Goal: Task Accomplishment & Management: Use online tool/utility

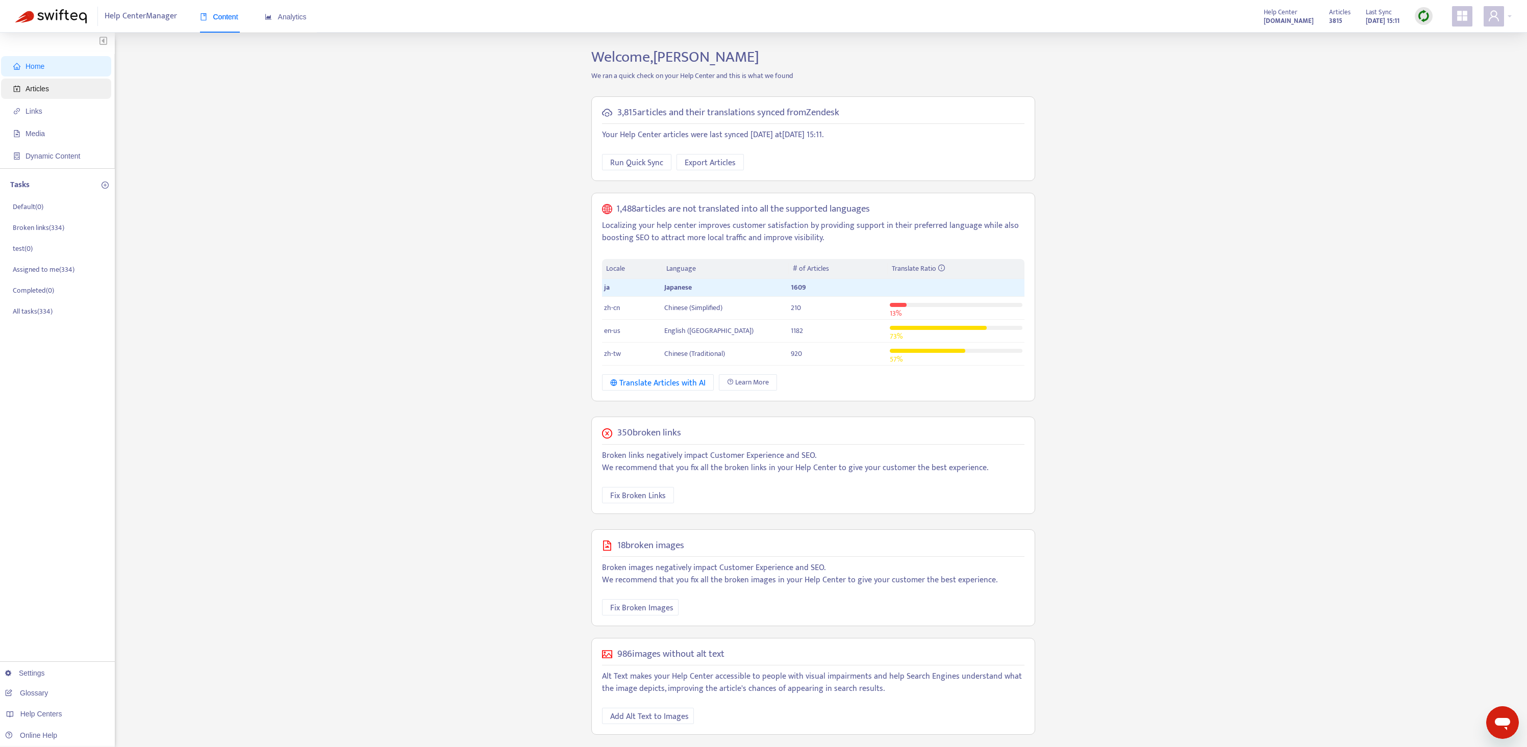
click at [45, 92] on span "Articles" at bounding box center [37, 89] width 23 height 8
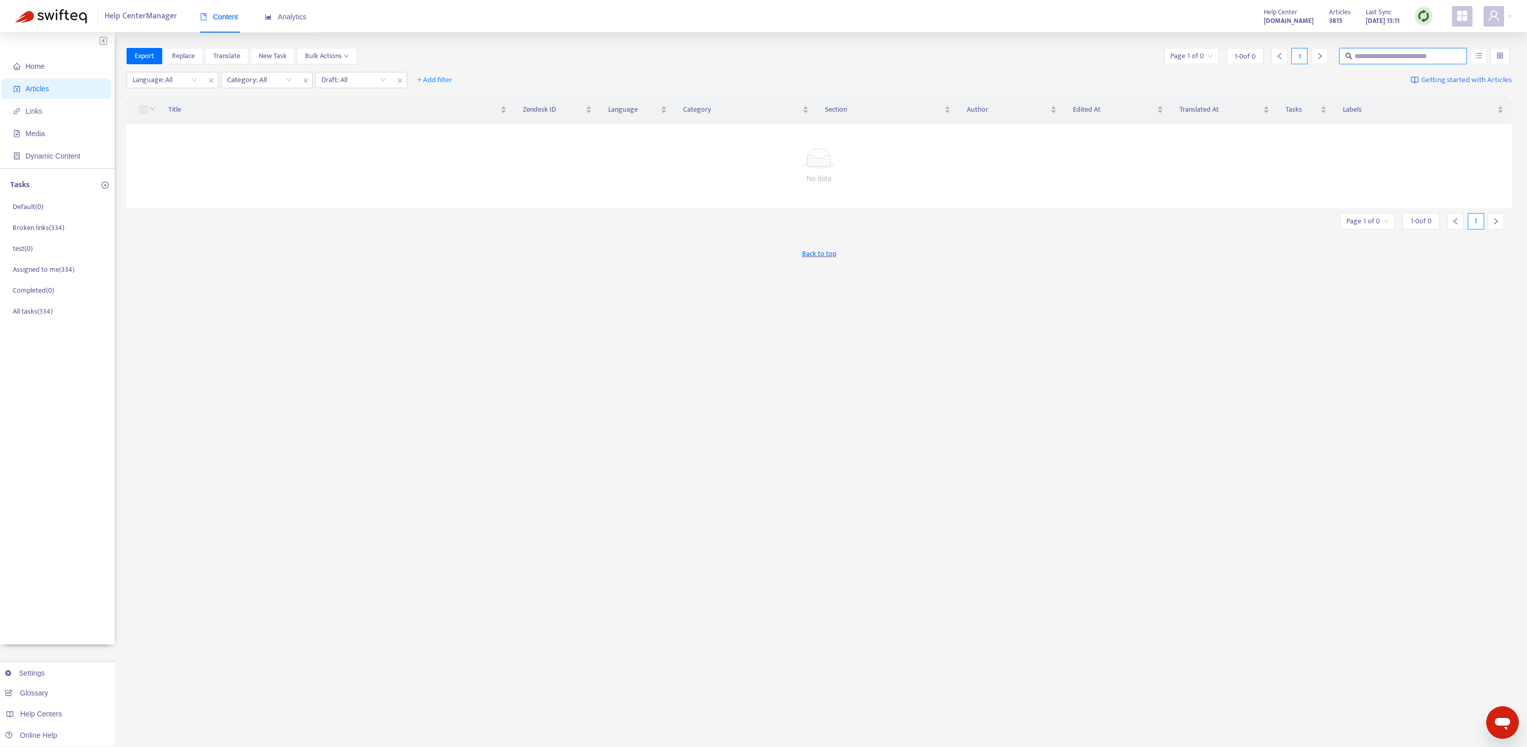
click at [1382, 57] on input "text" at bounding box center [1403, 56] width 98 height 11
paste input "**********"
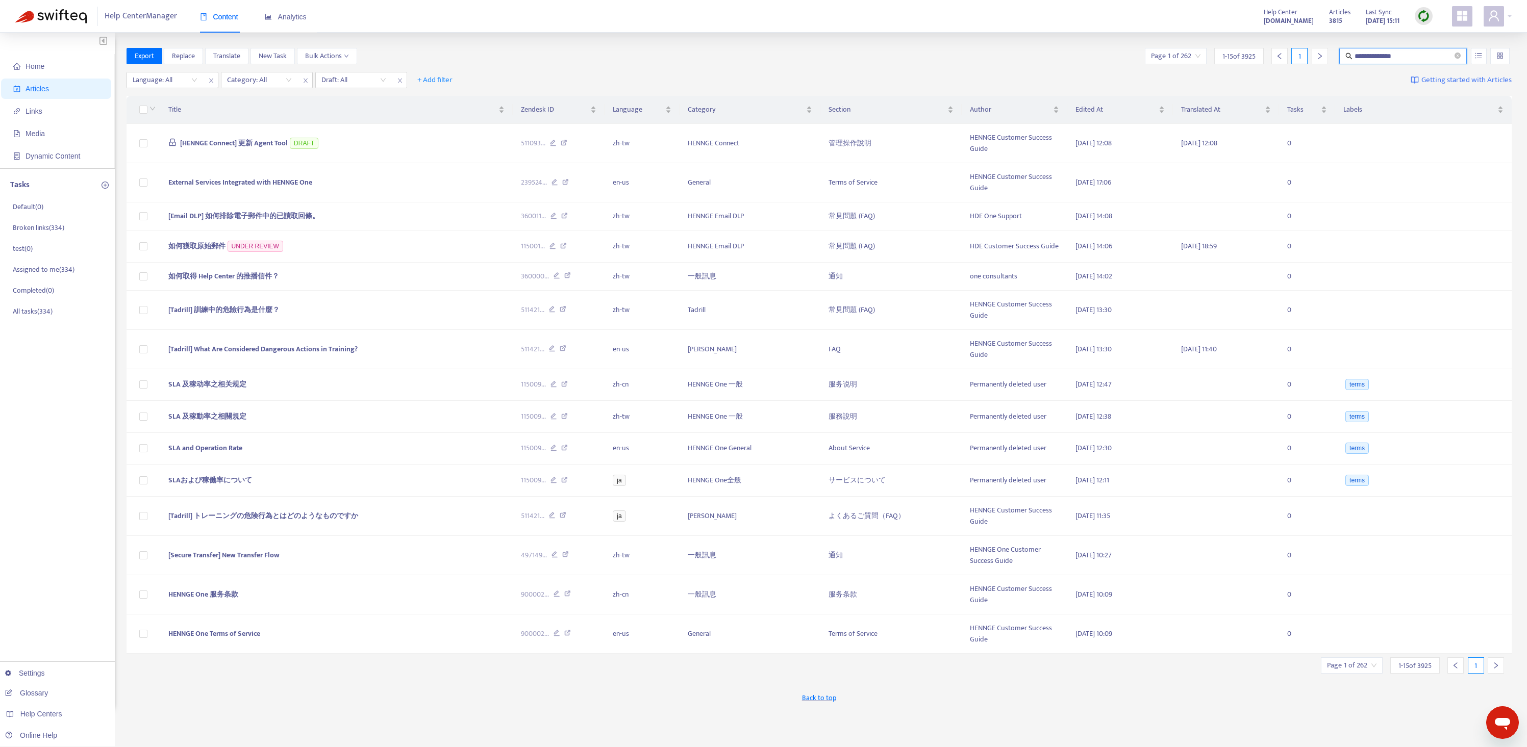
type input "**********"
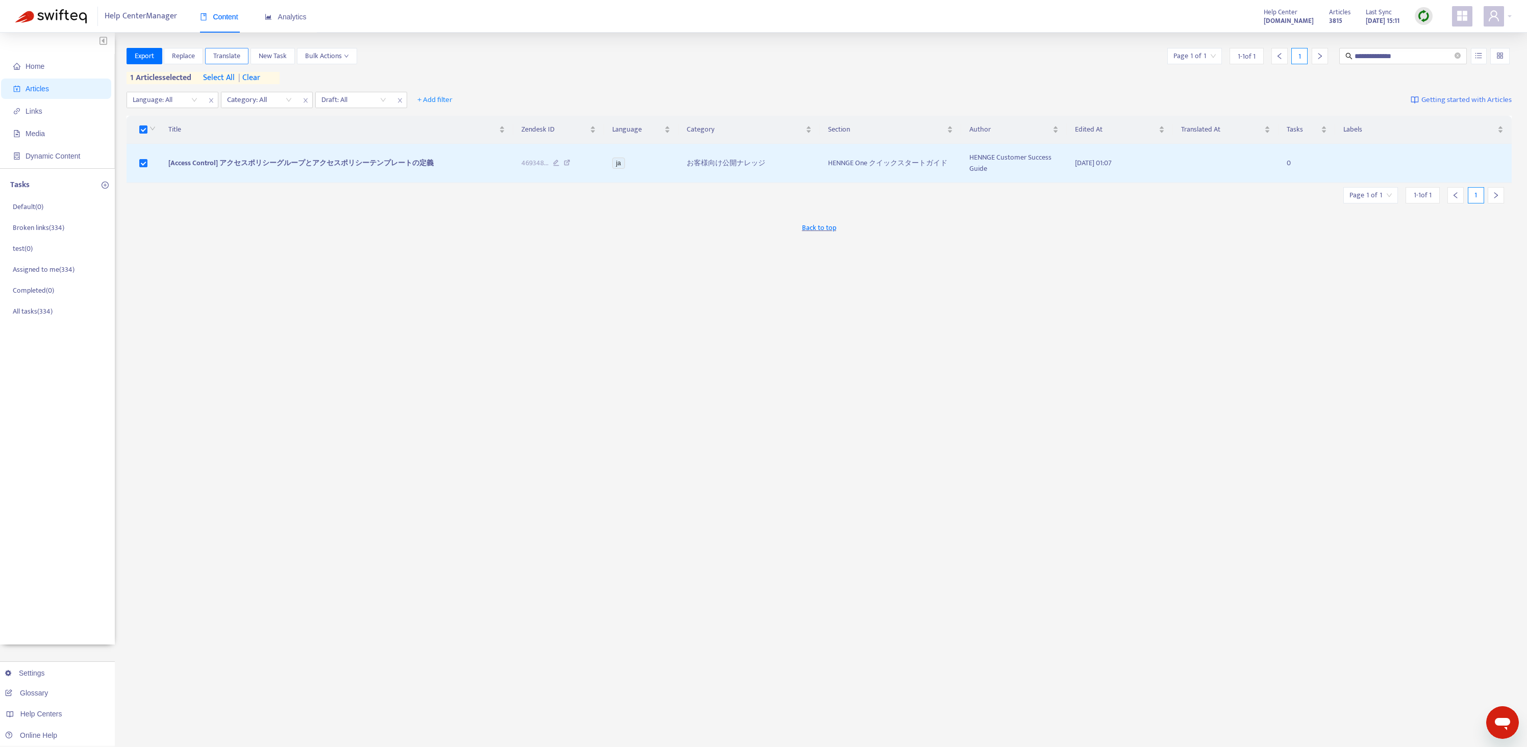
click at [222, 57] on span "Translate" at bounding box center [226, 56] width 27 height 11
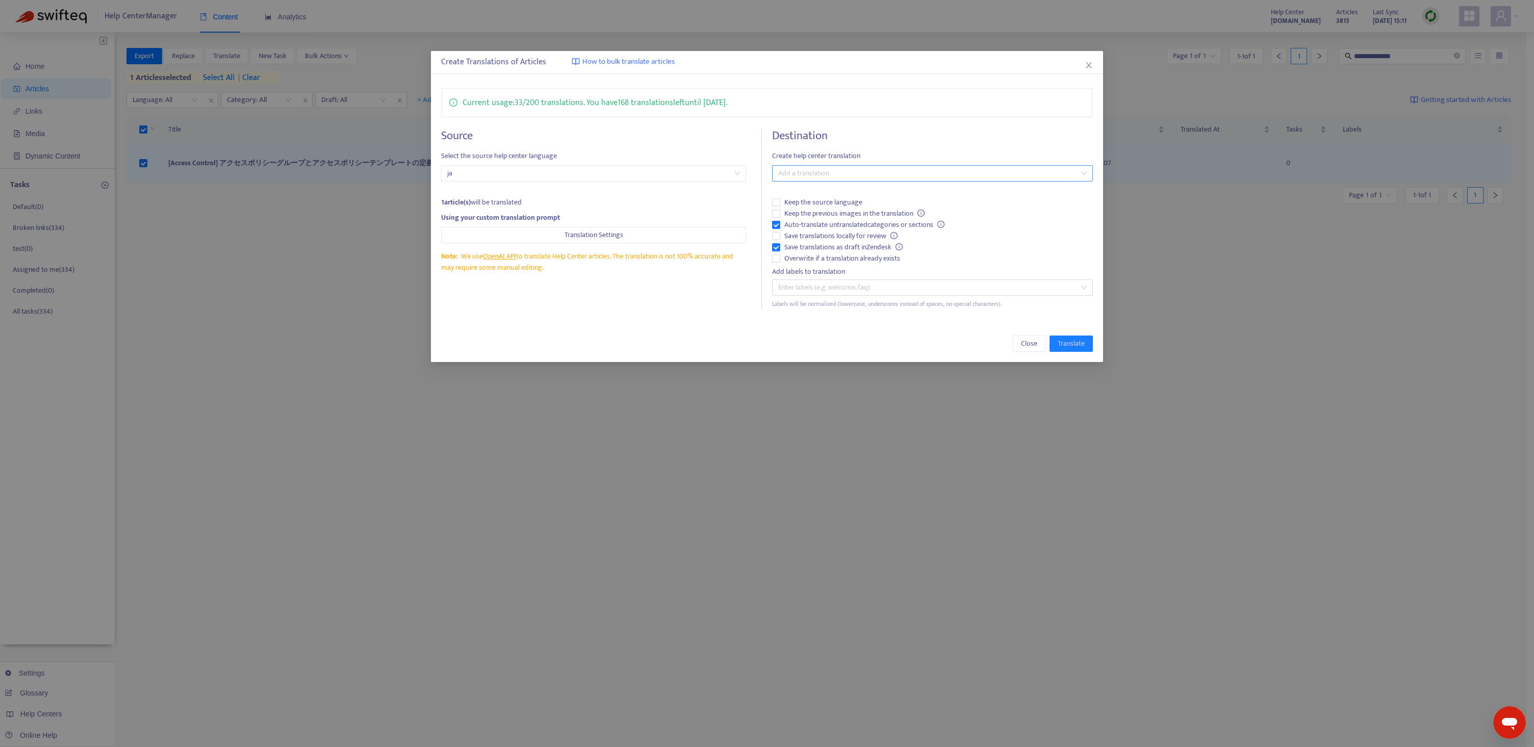
click at [803, 181] on div "Add a translation" at bounding box center [932, 173] width 321 height 16
click at [830, 241] on div "English ([GEOGRAPHIC_DATA]) ( en-us )" at bounding box center [932, 242] width 305 height 11
click at [706, 305] on div "Source Select the source help center language ja 1 article(s) will be translate…" at bounding box center [601, 219] width 321 height 180
click at [1083, 347] on span "Translate" at bounding box center [1071, 343] width 27 height 11
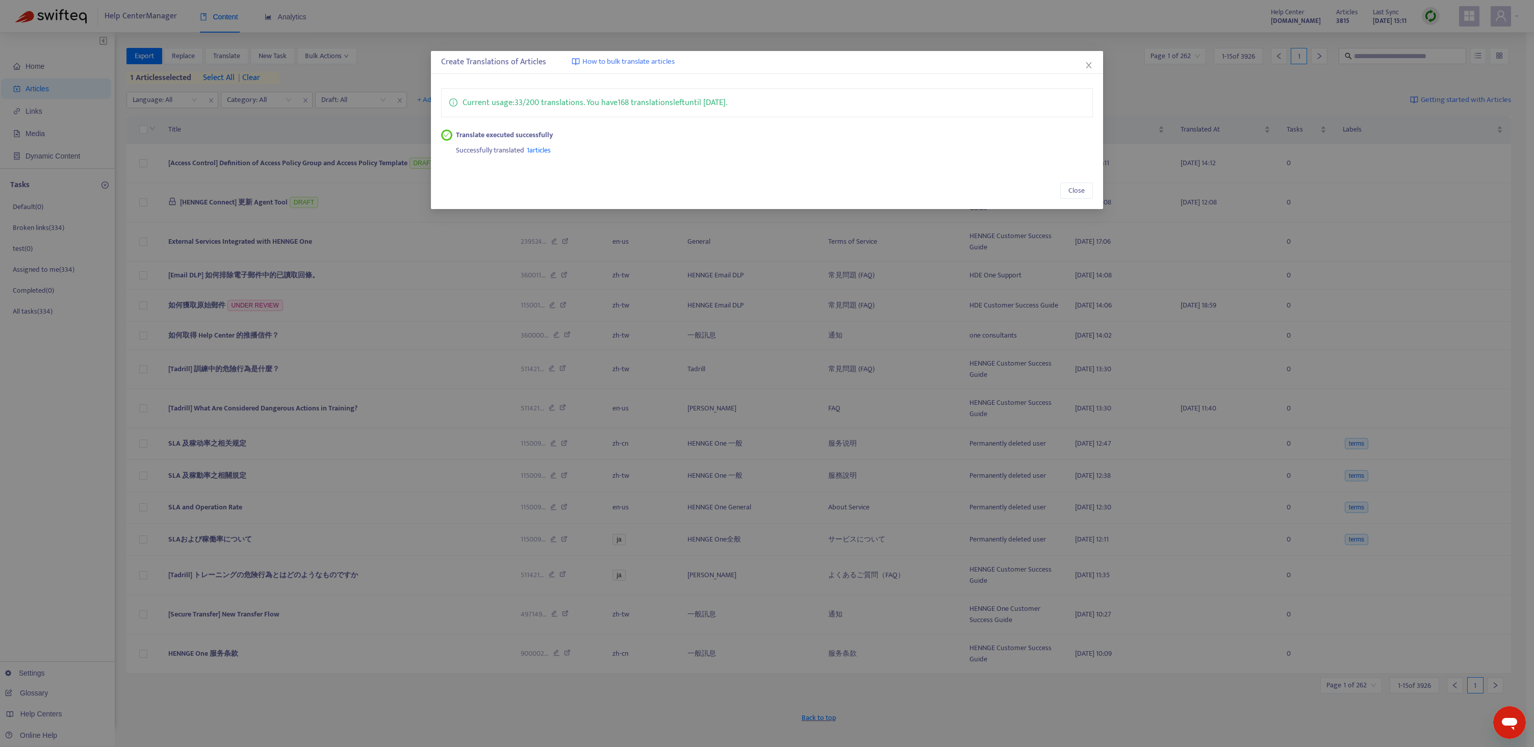
click at [738, 244] on div "Create Translations of Articles How to bulk translate articles Current usage: 3…" at bounding box center [767, 373] width 1534 height 747
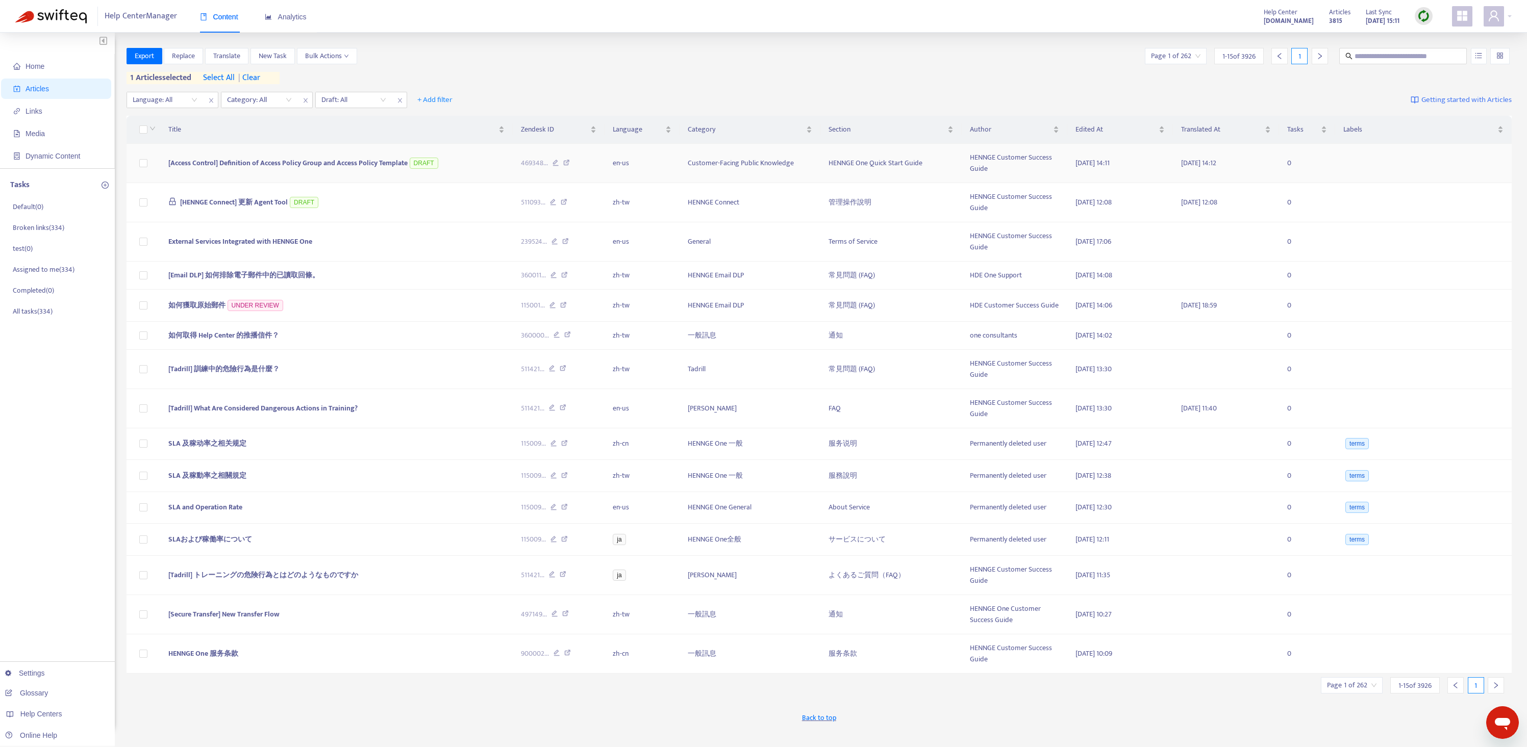
click at [342, 157] on td "[Access Control] Definition of Access Policy Group and Access Policy Template D…" at bounding box center [336, 163] width 352 height 39
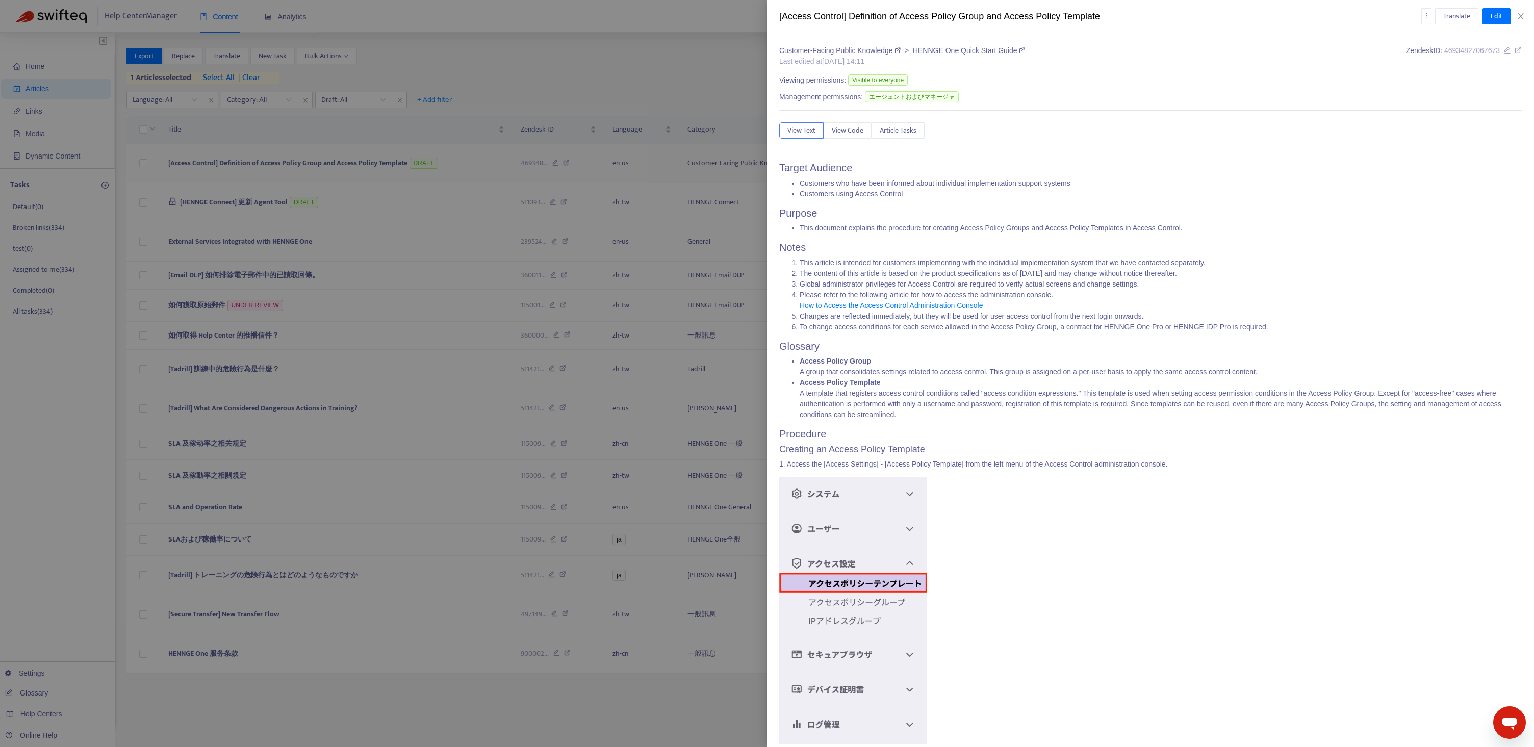
click at [344, 163] on div at bounding box center [767, 373] width 1534 height 747
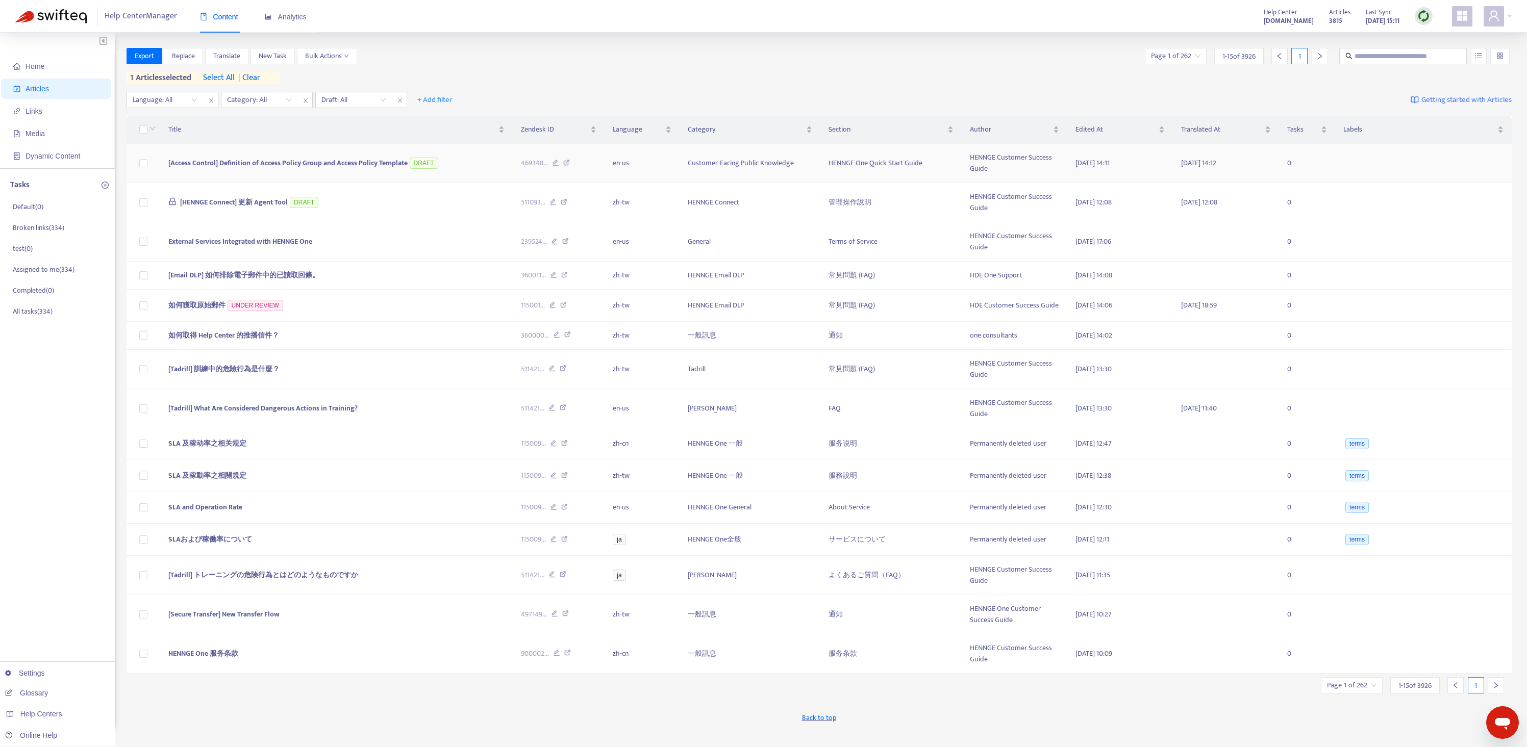
click at [373, 163] on span "[Access Control] Definition of Access Policy Group and Access Policy Template" at bounding box center [287, 163] width 239 height 12
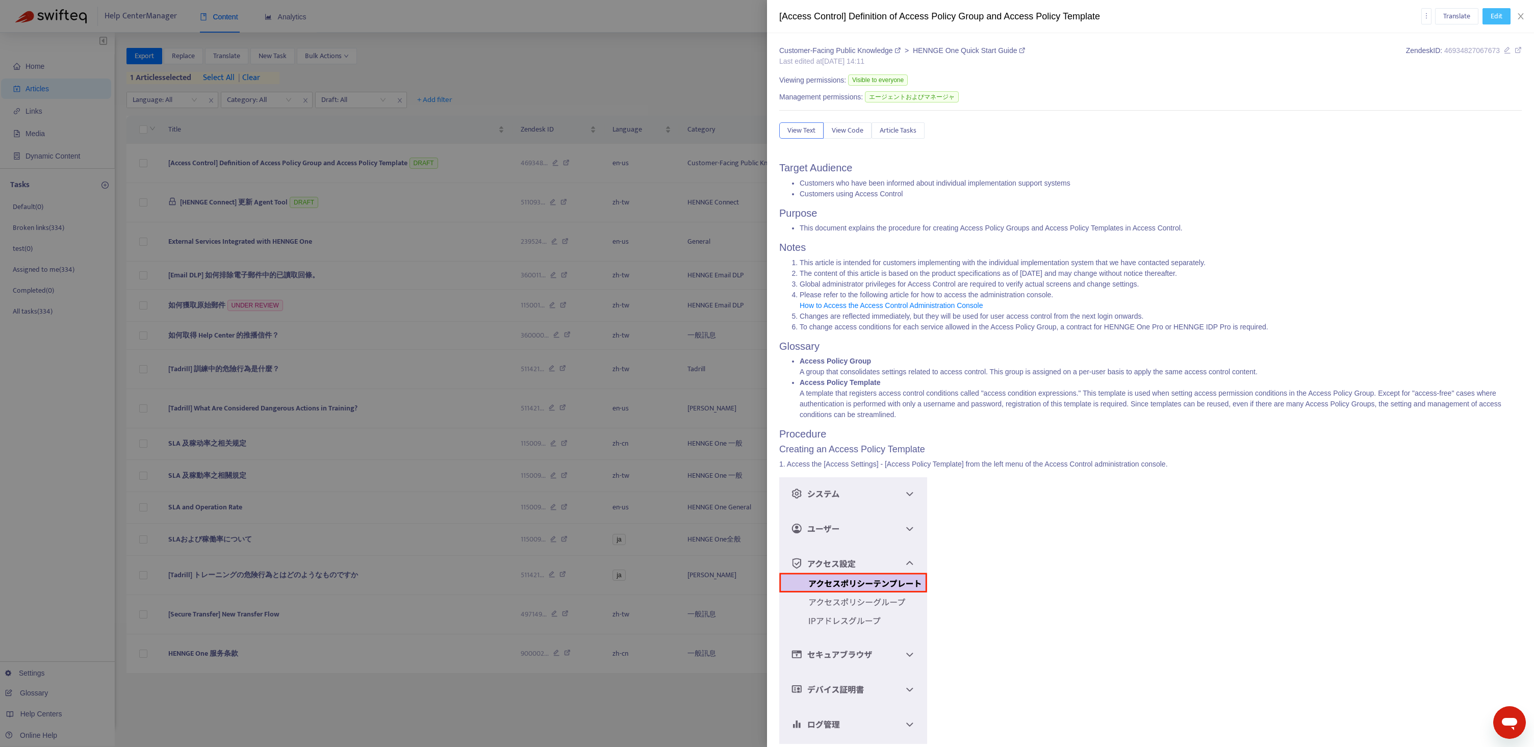
click at [1497, 14] on span "Edit" at bounding box center [1497, 16] width 12 height 11
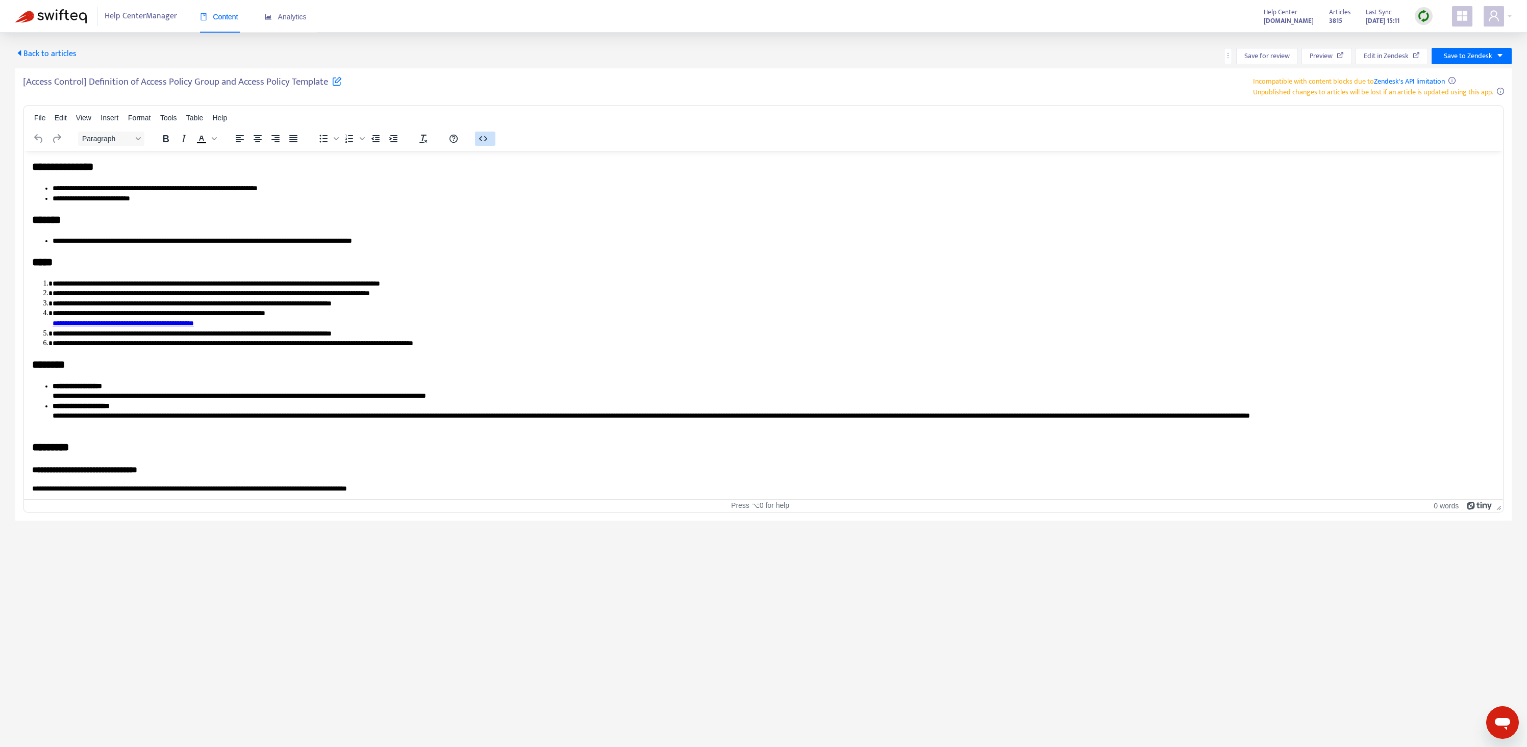
click at [482, 140] on icon "button" at bounding box center [483, 139] width 12 height 12
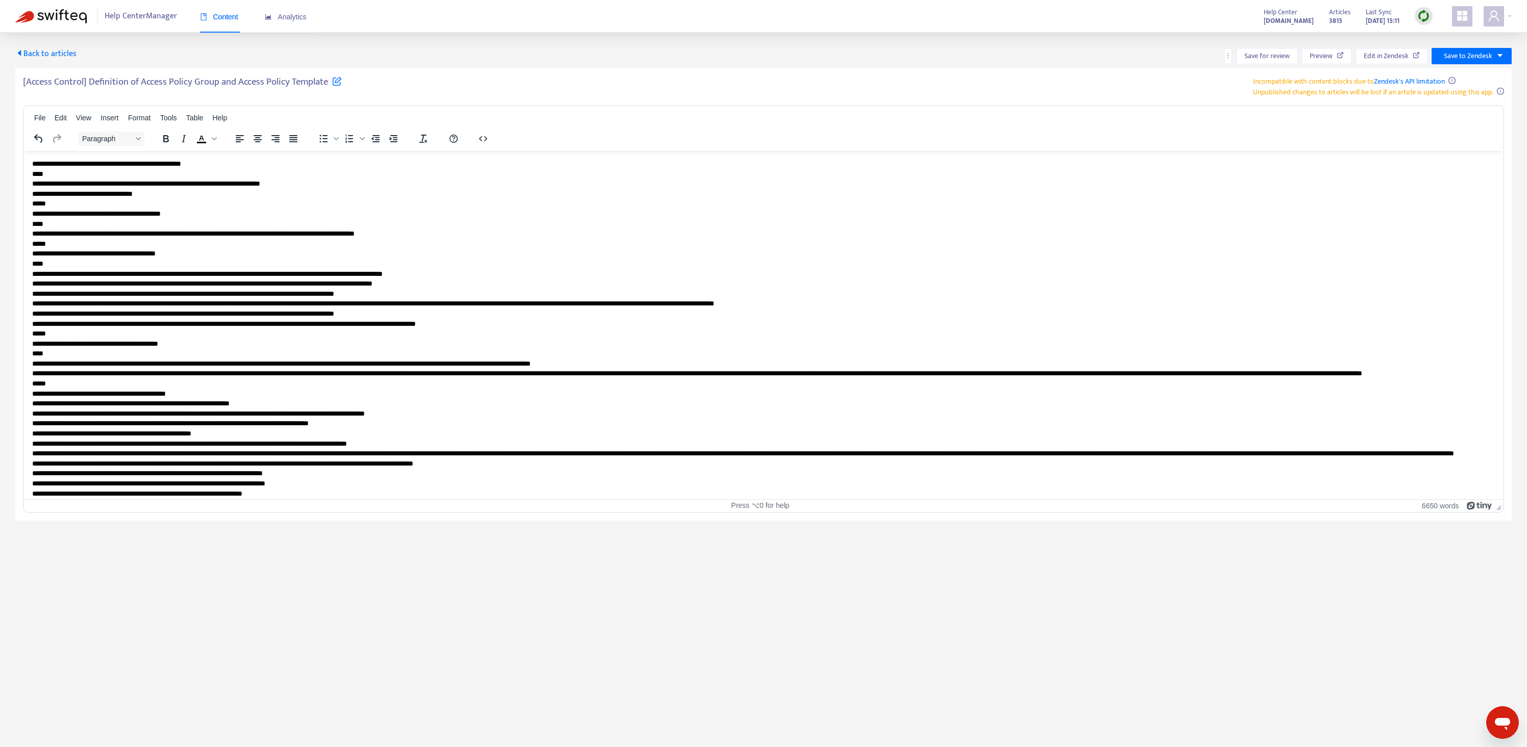
click at [672, 87] on div "[Access Control] Definition of Access Policy Group and Access Policy Template I…" at bounding box center [763, 86] width 1481 height 21
